Goal: Task Accomplishment & Management: Manage account settings

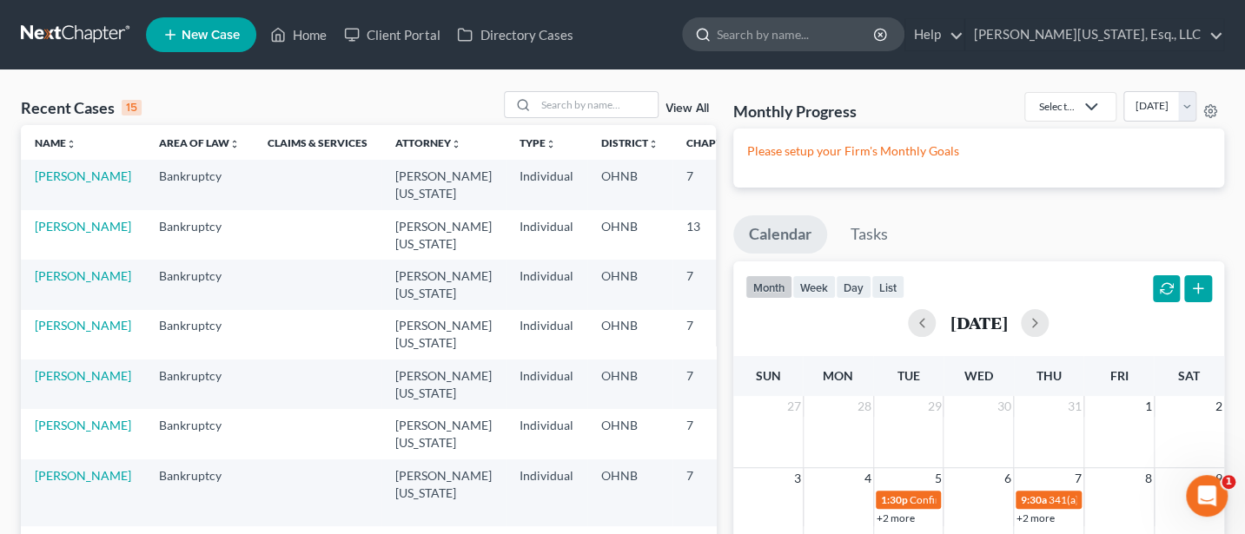
click at [824, 28] on input "search" at bounding box center [796, 34] width 159 height 32
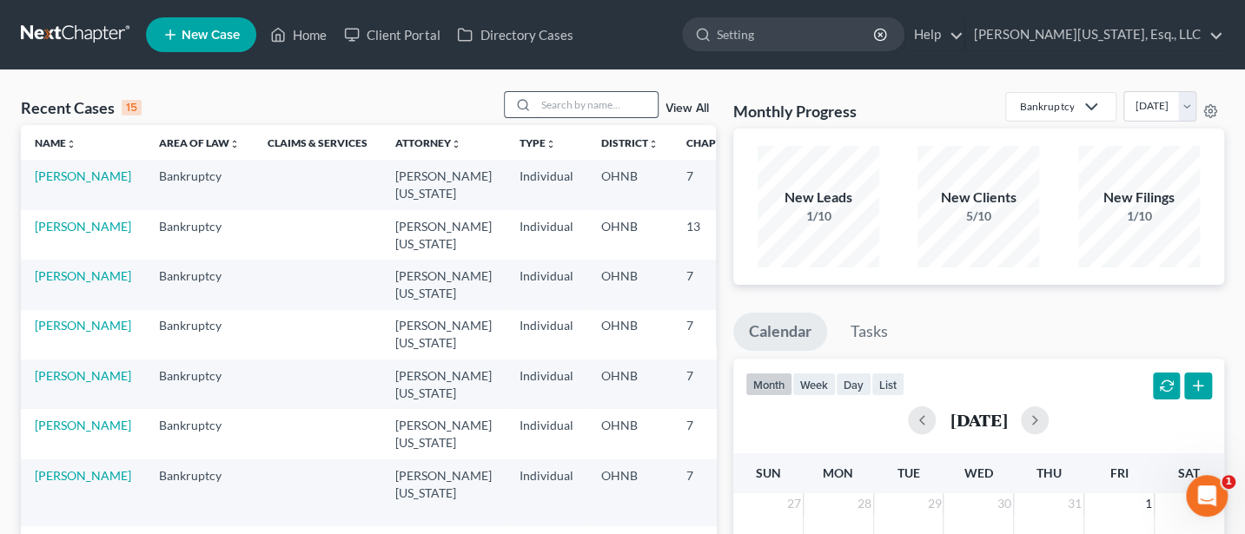
type input "Setting"
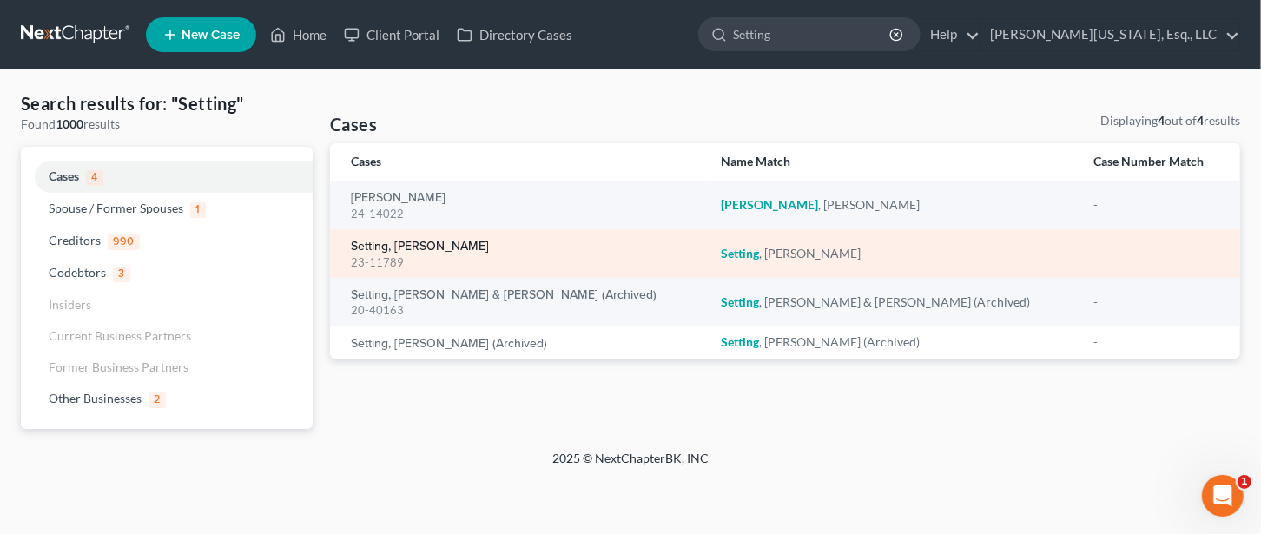
click at [387, 244] on link "Setting, [PERSON_NAME]" at bounding box center [420, 247] width 138 height 12
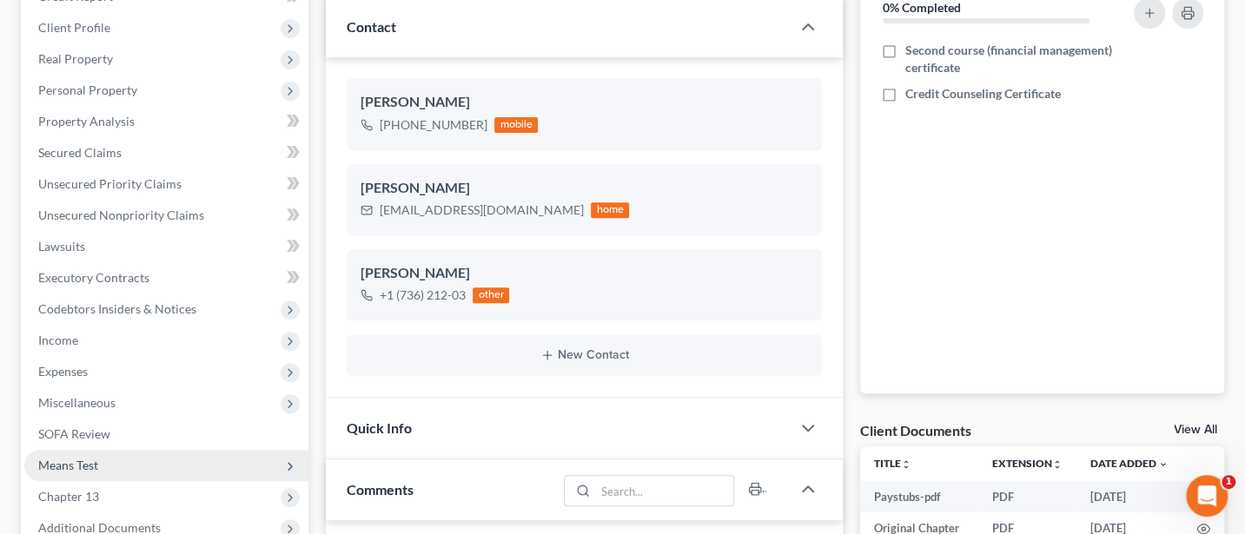
scroll to position [463, 0]
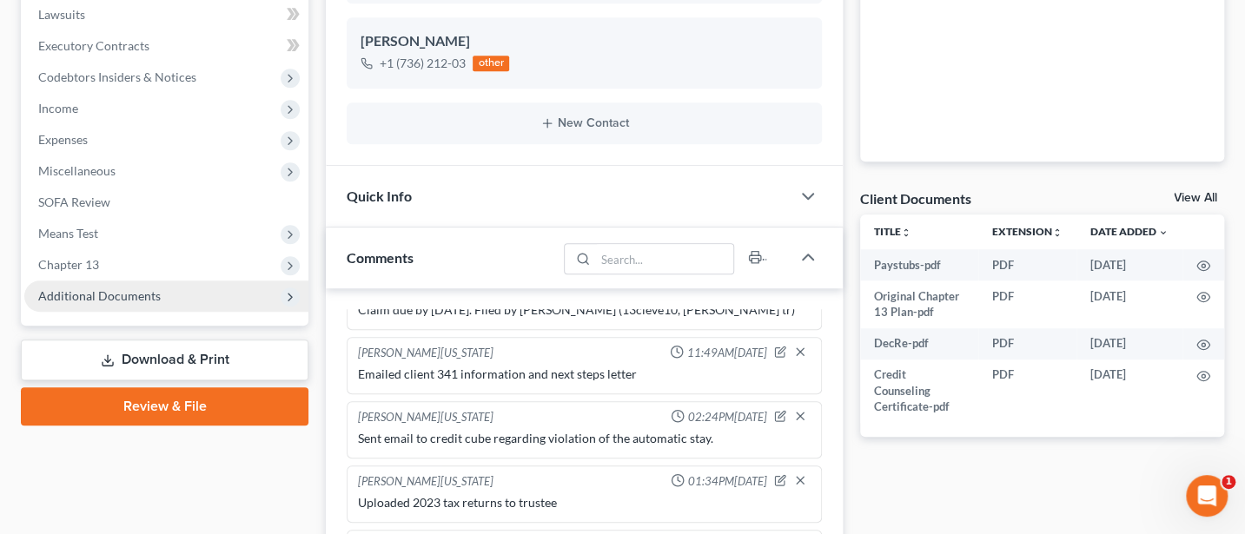
click at [72, 299] on span "Additional Documents" at bounding box center [99, 295] width 122 height 15
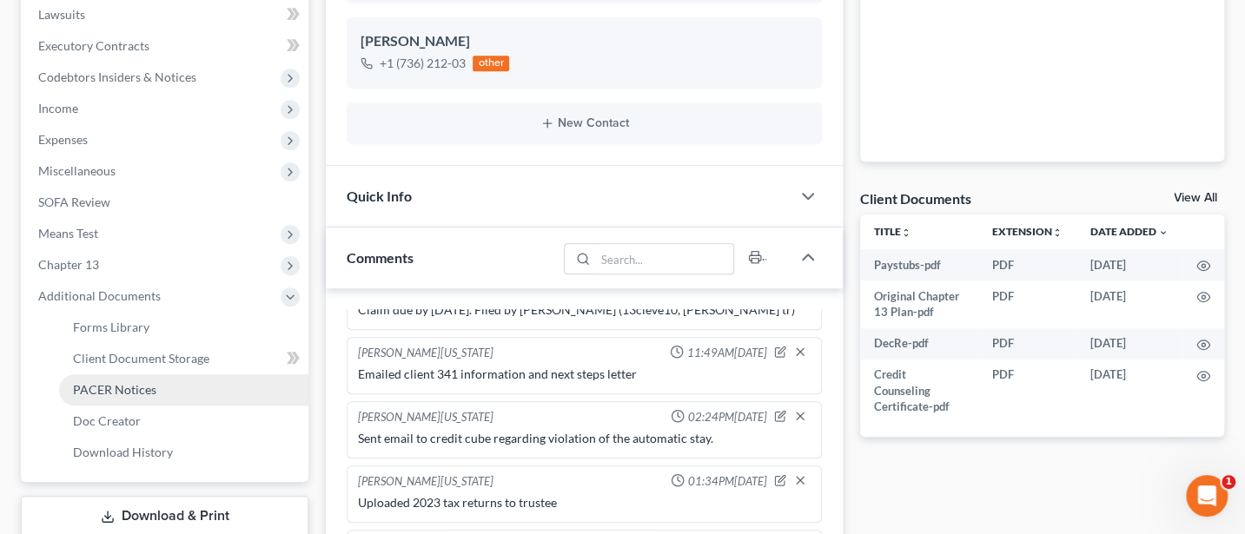
click at [96, 387] on span "PACER Notices" at bounding box center [114, 389] width 83 height 15
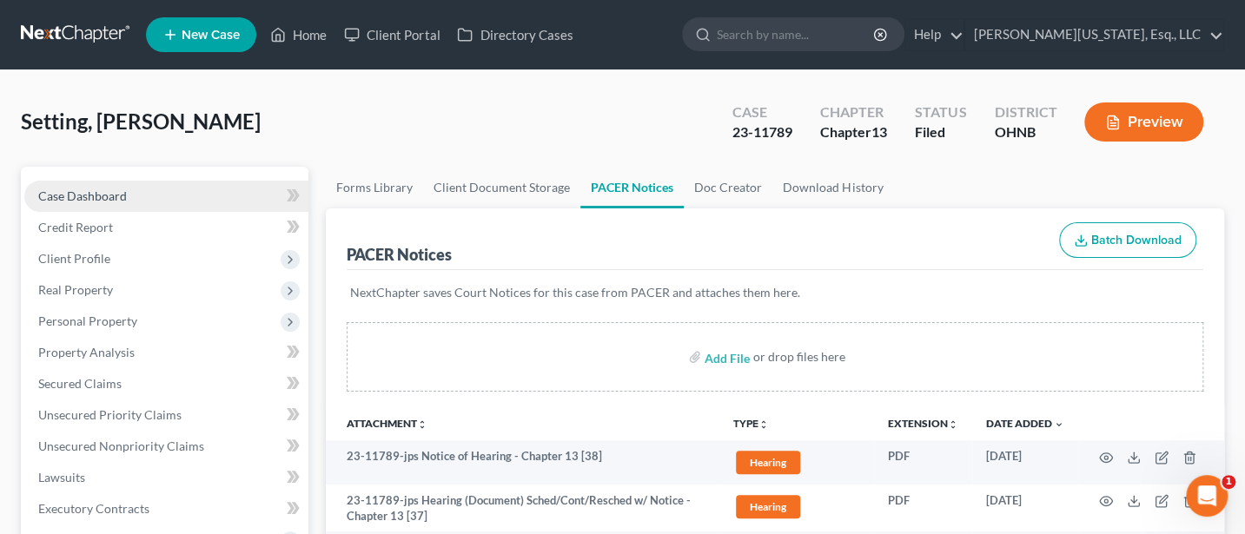
click at [118, 195] on span "Case Dashboard" at bounding box center [82, 196] width 89 height 15
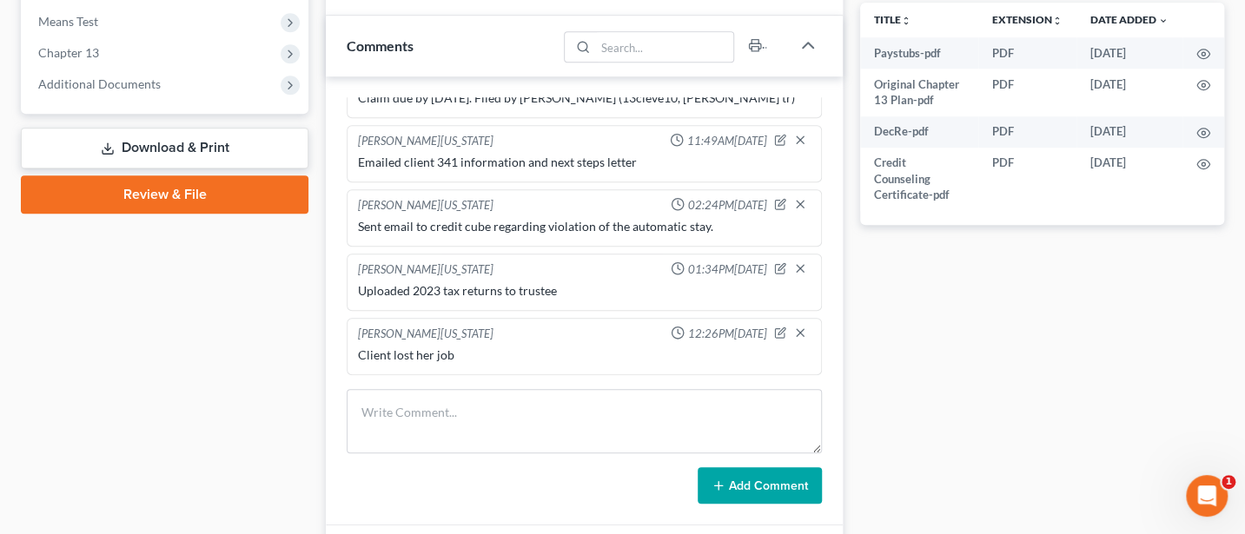
scroll to position [679, 0]
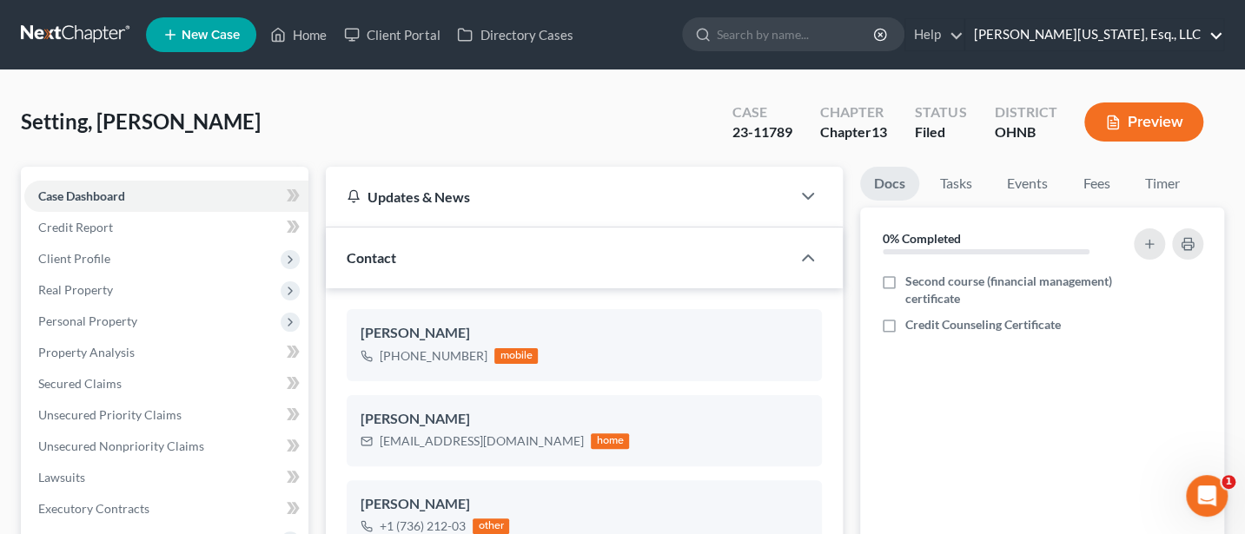
click at [1102, 38] on link "[PERSON_NAME][US_STATE], Esq., LLC" at bounding box center [1094, 34] width 258 height 31
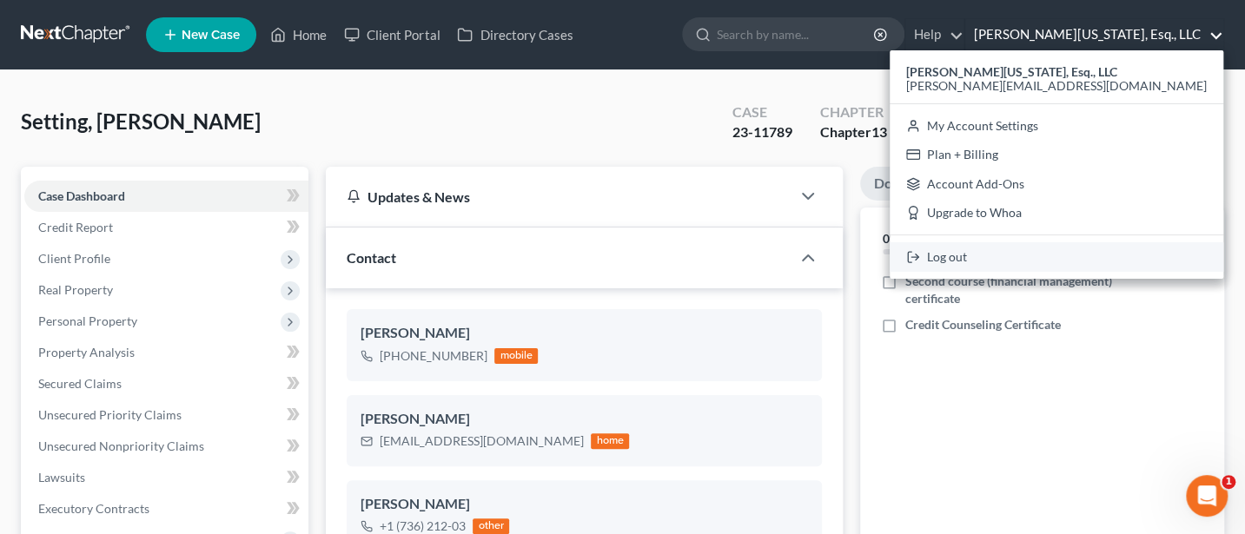
click at [1094, 264] on link "Log out" at bounding box center [1057, 257] width 334 height 30
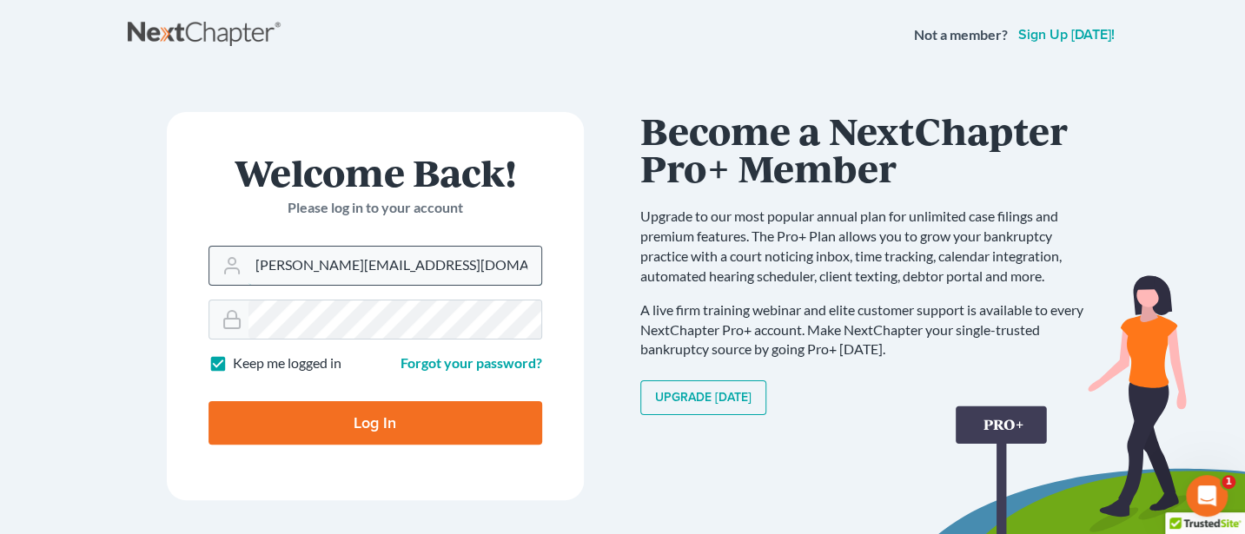
click at [436, 267] on input "Jann@jwashingtonlaw.com" at bounding box center [394, 266] width 293 height 38
type input "Jann@cozmyklaw.com"
click at [369, 420] on input "Log In" at bounding box center [375, 422] width 334 height 43
type input "Thinking..."
